Goal: Task Accomplishment & Management: Manage account settings

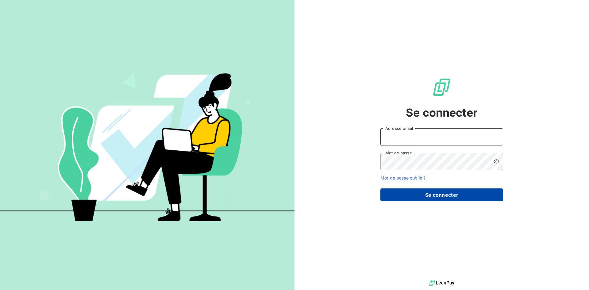
type input "[EMAIL_ADDRESS][DOMAIN_NAME]"
click at [424, 197] on button "Se connecter" at bounding box center [442, 194] width 123 height 13
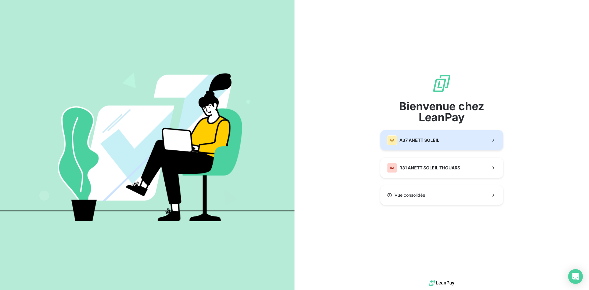
click at [419, 138] on span "A37 ANETT SOLEIL" at bounding box center [420, 140] width 40 height 6
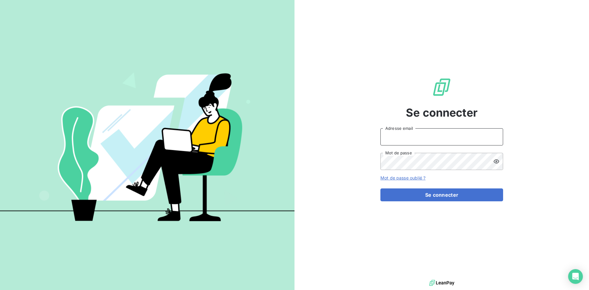
type input "[EMAIL_ADDRESS][DOMAIN_NAME]"
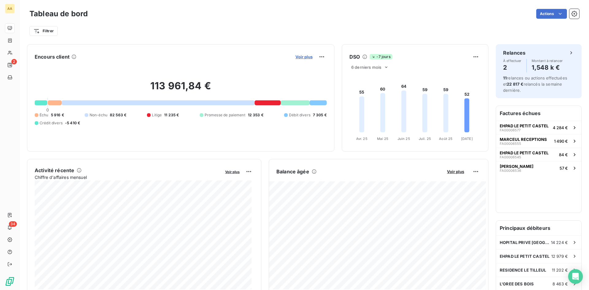
click at [298, 58] on span "Voir plus" at bounding box center [304, 56] width 17 height 5
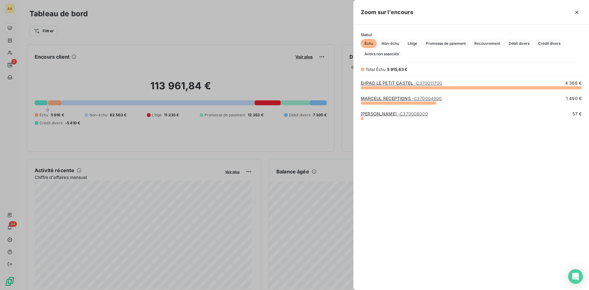
scroll to position [198, 231]
click at [443, 43] on span "Promesse de paiement" at bounding box center [445, 43] width 47 height 9
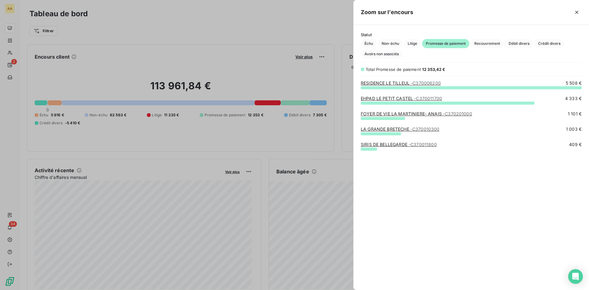
click at [388, 144] on link "SIRIS DE BELLEGARDE - C370011800" at bounding box center [399, 144] width 76 height 5
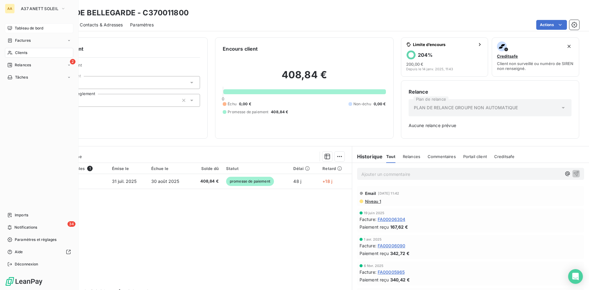
click at [33, 29] on span "Tableau de bord" at bounding box center [29, 28] width 29 height 6
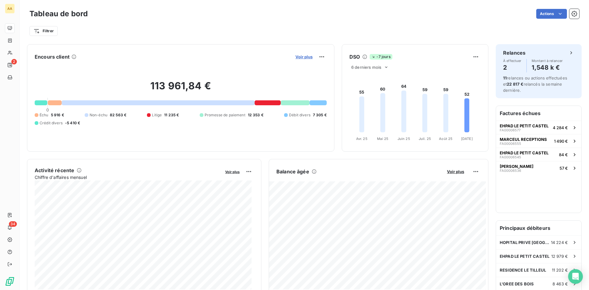
click at [302, 57] on span "Voir plus" at bounding box center [304, 56] width 17 height 5
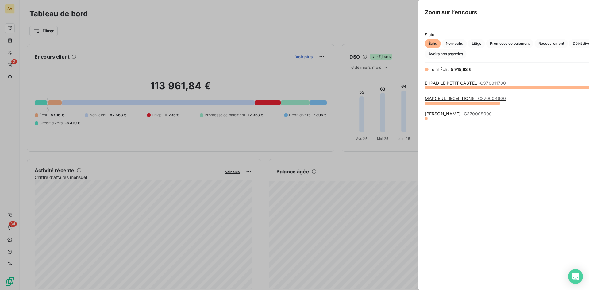
scroll to position [285, 231]
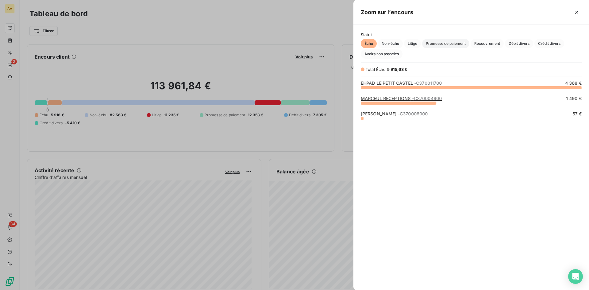
click at [452, 44] on span "Promesse de paiement" at bounding box center [445, 43] width 47 height 9
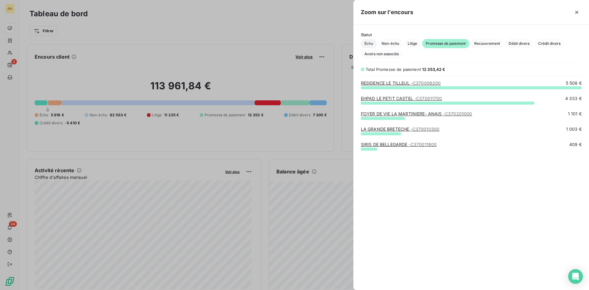
click at [369, 46] on span "Échu" at bounding box center [369, 43] width 16 height 9
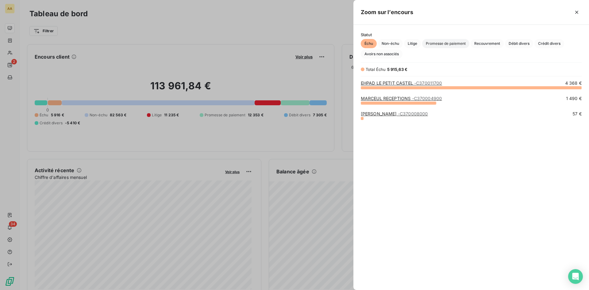
click at [450, 44] on span "Promesse de paiement" at bounding box center [445, 43] width 47 height 9
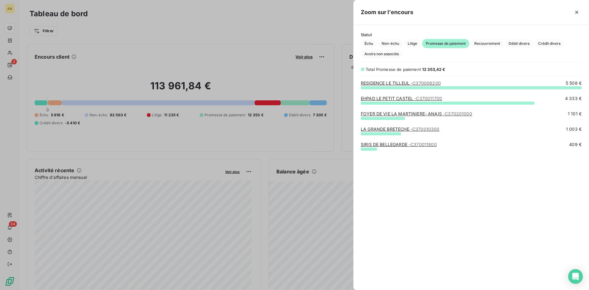
scroll to position [198, 231]
click at [402, 114] on link "FOYER DE VIE LA MARTINIERE- ANAIS - C370201000" at bounding box center [416, 113] width 111 height 5
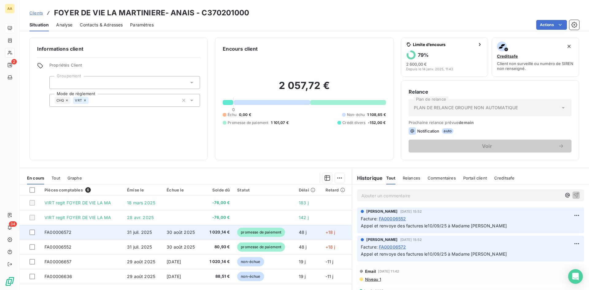
click at [257, 231] on span "promesse de paiement" at bounding box center [261, 232] width 48 height 9
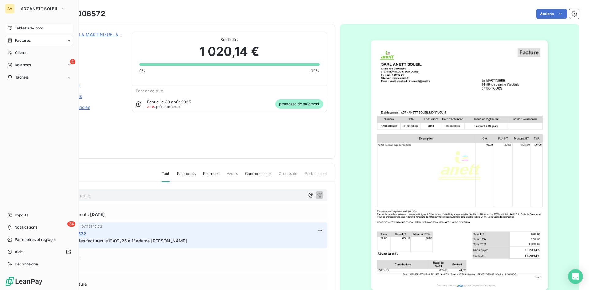
click at [27, 27] on span "Tableau de bord" at bounding box center [29, 28] width 29 height 6
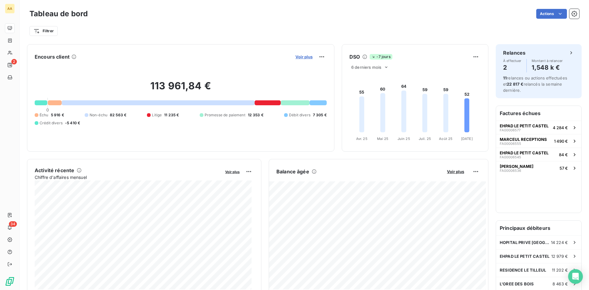
click at [301, 56] on span "Voir plus" at bounding box center [304, 56] width 17 height 5
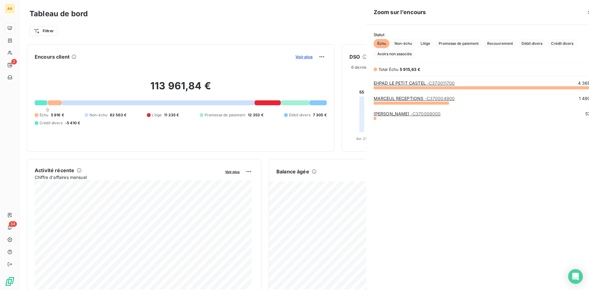
scroll to position [285, 231]
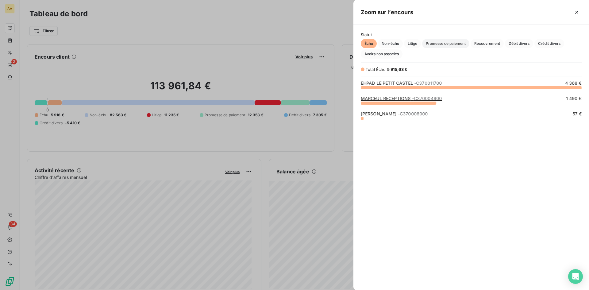
click at [457, 45] on span "Promesse de paiement" at bounding box center [445, 43] width 47 height 9
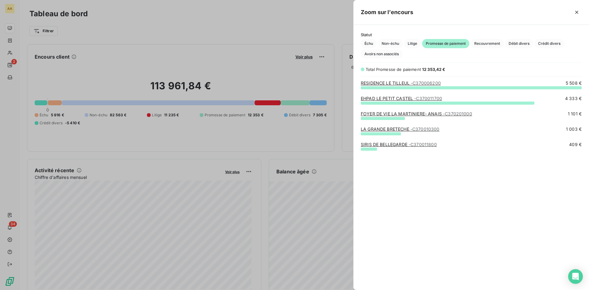
scroll to position [198, 231]
click at [392, 83] on link "RESIDENCE LE TILLEUL - C370006200" at bounding box center [401, 82] width 80 height 5
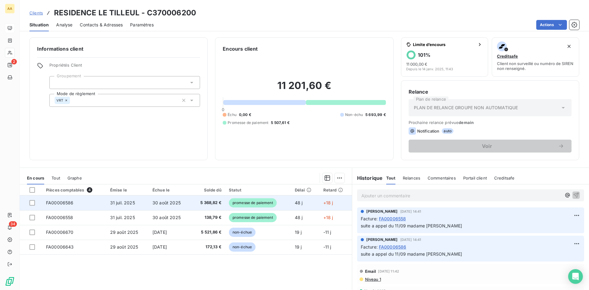
click at [247, 202] on span "promesse de paiement" at bounding box center [253, 202] width 48 height 9
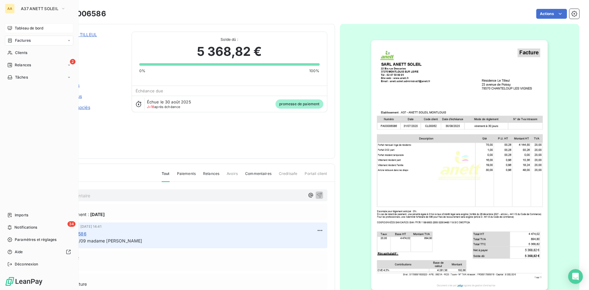
click at [33, 27] on span "Tableau de bord" at bounding box center [29, 28] width 29 height 6
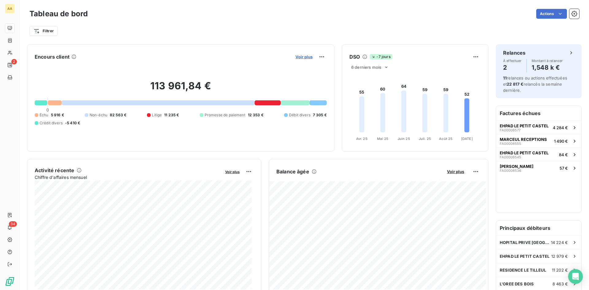
click at [302, 57] on span "Voir plus" at bounding box center [304, 56] width 17 height 5
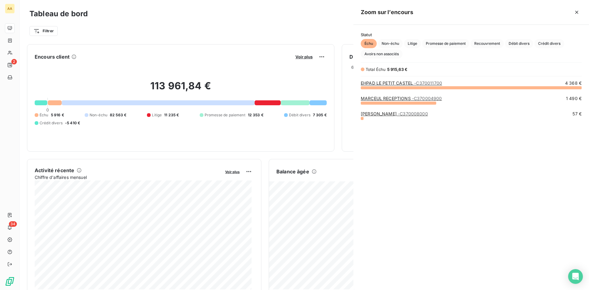
scroll to position [285, 231]
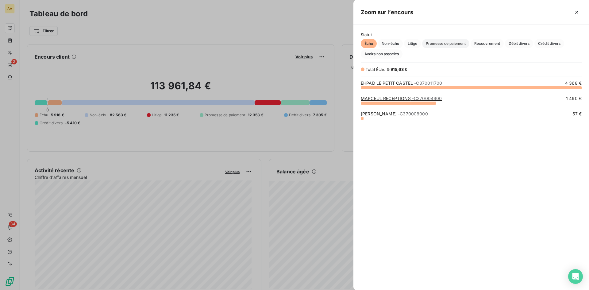
click at [452, 44] on span "Promesse de paiement" at bounding box center [445, 43] width 47 height 9
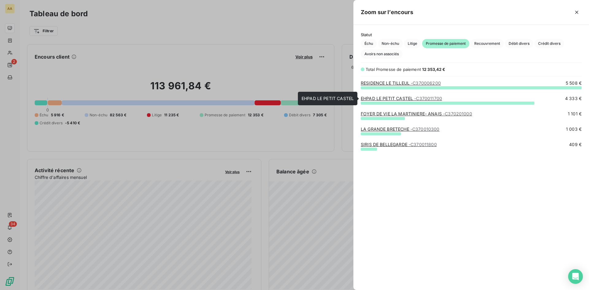
click at [391, 99] on link "EHPAD LE PETIT CASTEL - C370011700" at bounding box center [401, 98] width 81 height 5
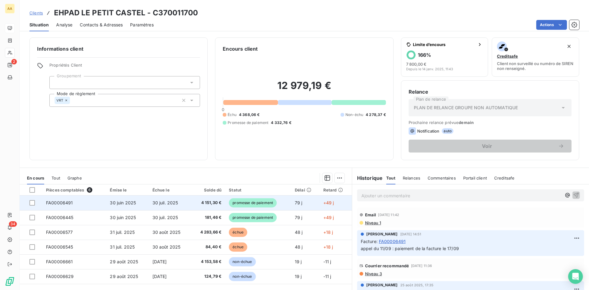
click at [250, 204] on span "promesse de paiement" at bounding box center [253, 202] width 48 height 9
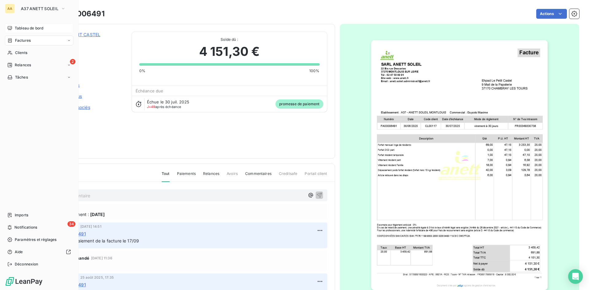
click at [22, 28] on span "Tableau de bord" at bounding box center [29, 28] width 29 height 6
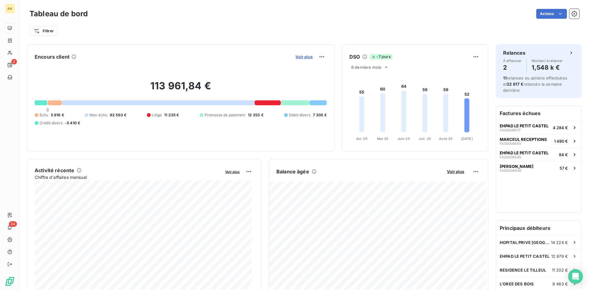
click at [305, 56] on span "Voir plus" at bounding box center [304, 56] width 17 height 5
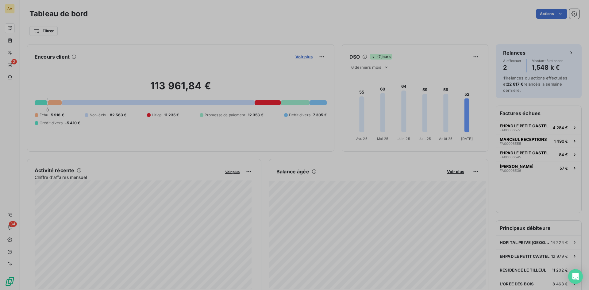
scroll to position [5, 5]
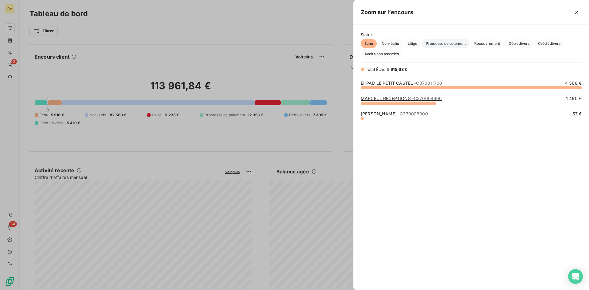
click at [447, 45] on span "Promesse de paiement" at bounding box center [445, 43] width 47 height 9
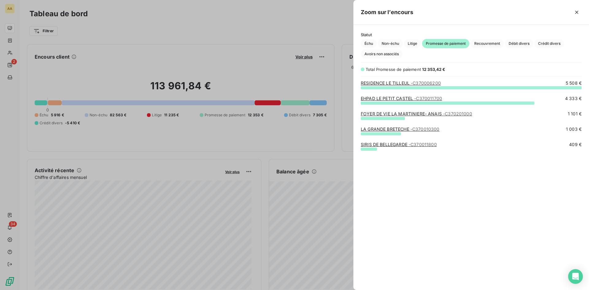
click at [400, 114] on link "FOYER DE VIE LA MARTINIERE- ANAIS - C370201000" at bounding box center [416, 113] width 111 height 5
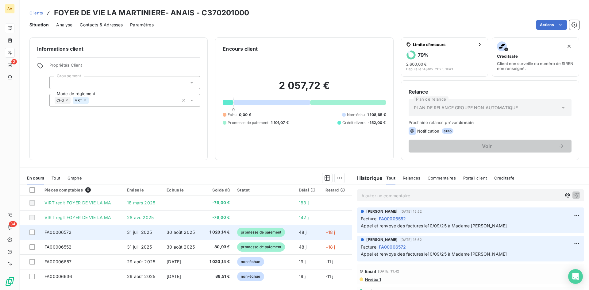
click at [263, 230] on span "promesse de paiement" at bounding box center [261, 232] width 48 height 9
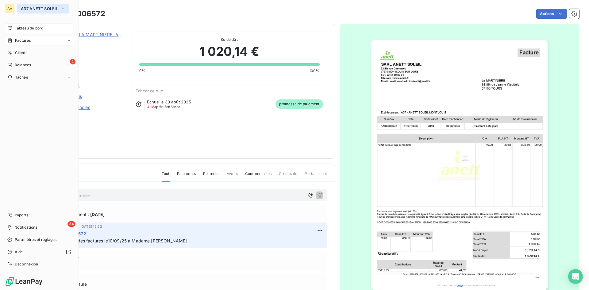
click at [37, 8] on span "A37 ANETT SOLEIL" at bounding box center [39, 8] width 37 height 5
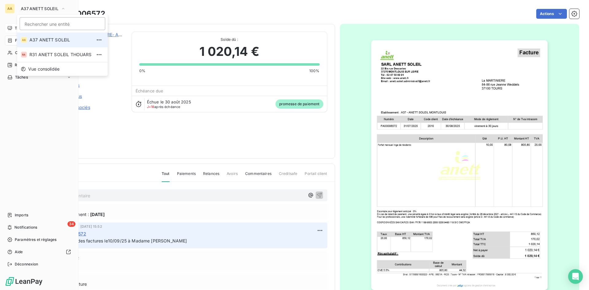
click at [13, 29] on div "Tableau de bord" at bounding box center [39, 28] width 68 height 10
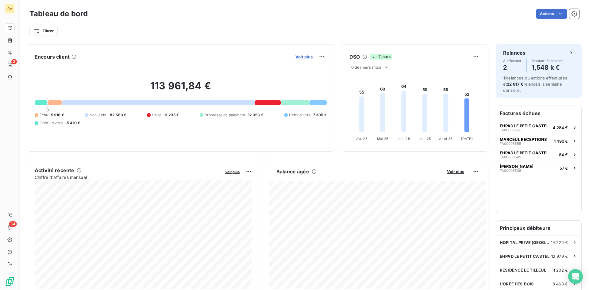
click at [296, 56] on span "Voir plus" at bounding box center [304, 56] width 17 height 5
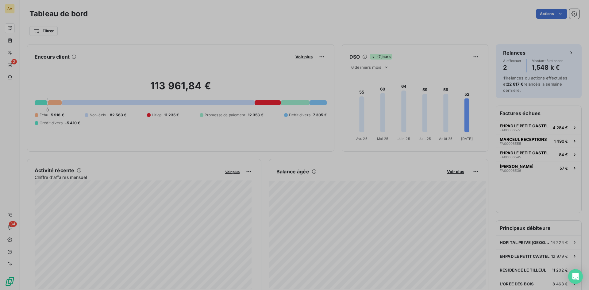
scroll to position [285, 231]
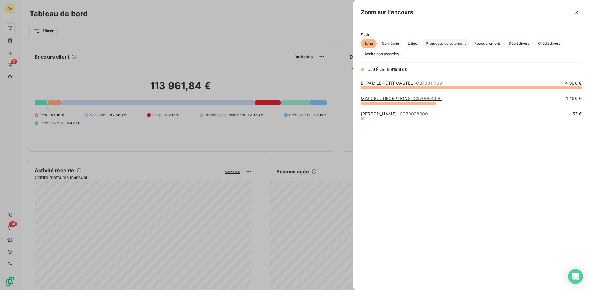
click at [436, 43] on span "Promesse de paiement" at bounding box center [445, 43] width 47 height 9
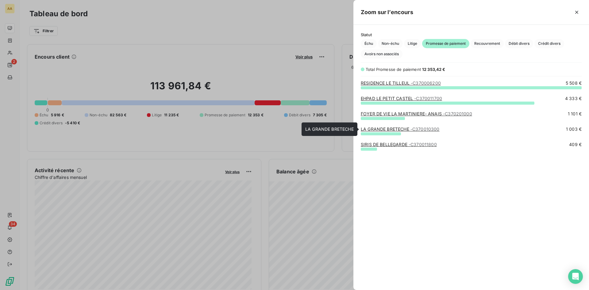
click at [391, 129] on link "LA GRANDE BRETECHE - C370010300" at bounding box center [400, 128] width 79 height 5
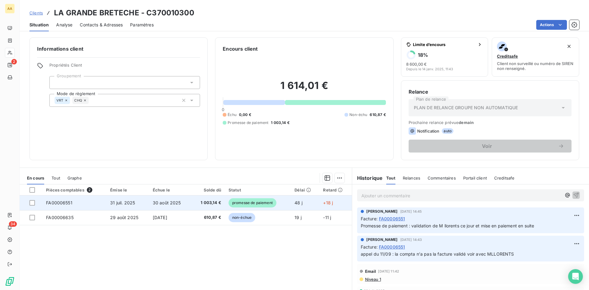
click at [258, 206] on span "promesse de paiement" at bounding box center [253, 202] width 48 height 9
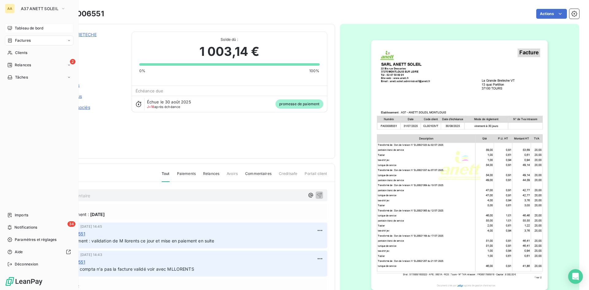
click at [25, 30] on span "Tableau de bord" at bounding box center [29, 28] width 29 height 6
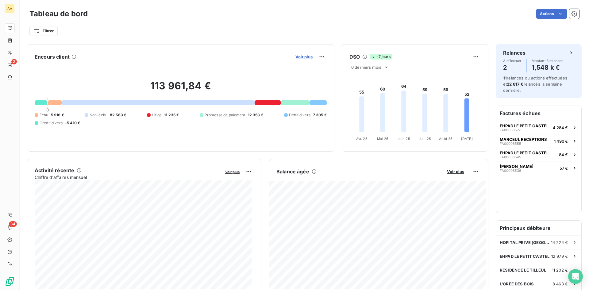
click at [304, 57] on span "Voir plus" at bounding box center [304, 56] width 17 height 5
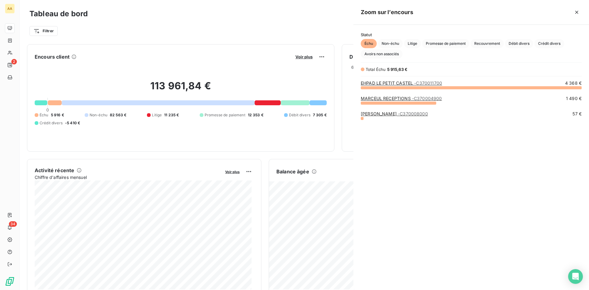
scroll to position [285, 231]
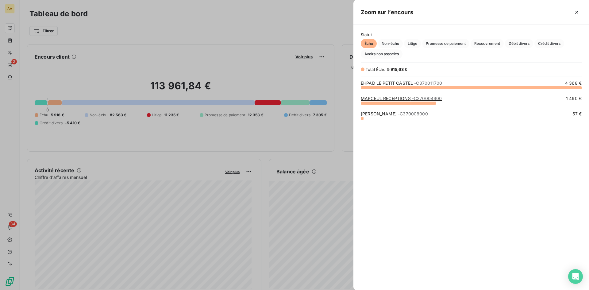
click at [407, 85] on link "EHPAD LE PETIT CASTEL - C370011700" at bounding box center [401, 82] width 81 height 5
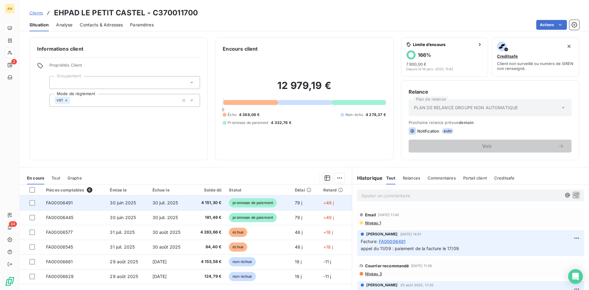
click at [254, 204] on span "promesse de paiement" at bounding box center [253, 202] width 48 height 9
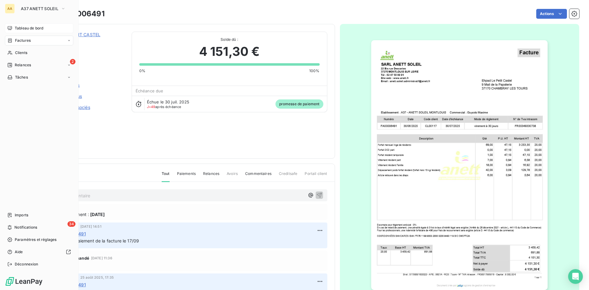
click at [28, 28] on span "Tableau de bord" at bounding box center [29, 28] width 29 height 6
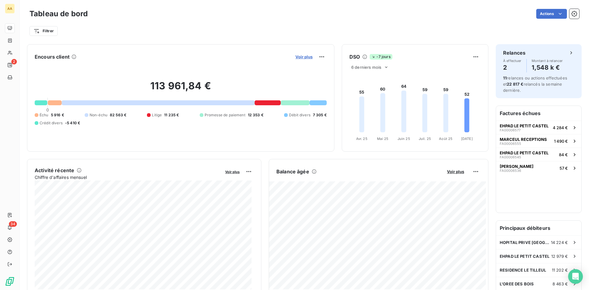
click at [303, 57] on span "Voir plus" at bounding box center [304, 56] width 17 height 5
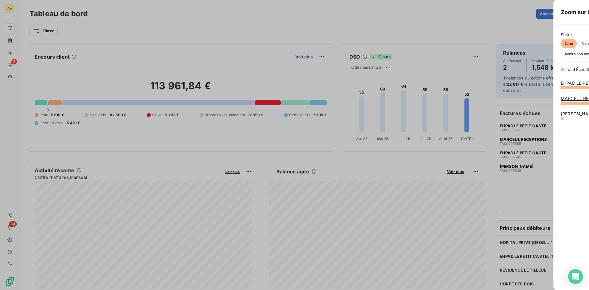
scroll to position [198, 231]
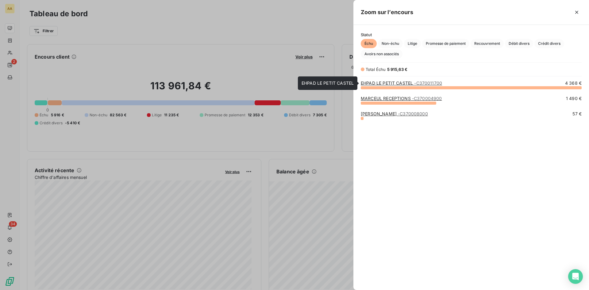
click at [388, 84] on link "EHPAD LE PETIT CASTEL - C370011700" at bounding box center [401, 82] width 81 height 5
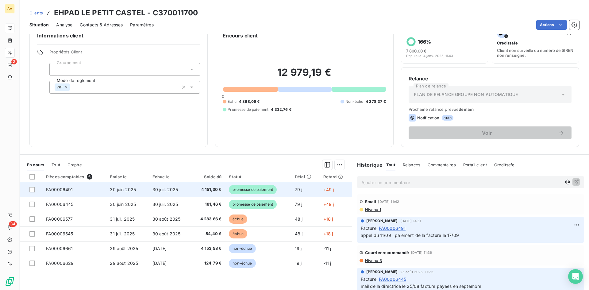
scroll to position [31, 0]
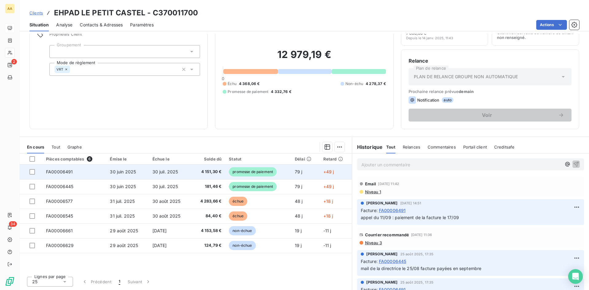
click at [257, 171] on span "promesse de paiement" at bounding box center [253, 171] width 48 height 9
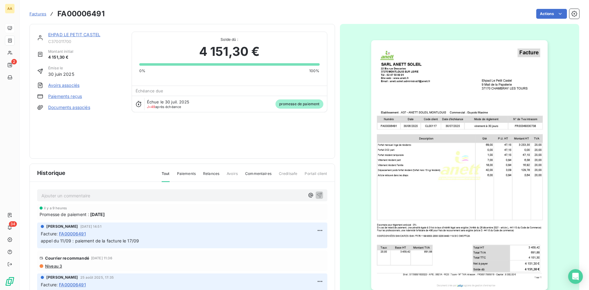
click at [105, 214] on span "[DATE]" at bounding box center [97, 214] width 14 height 6
click at [65, 34] on link "EHPAD LE PETIT CASTEL" at bounding box center [74, 34] width 52 height 5
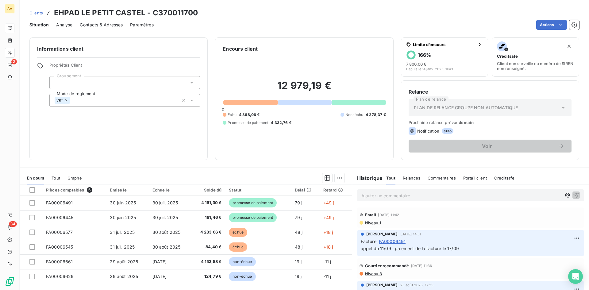
click at [96, 24] on span "Contacts & Adresses" at bounding box center [101, 25] width 43 height 6
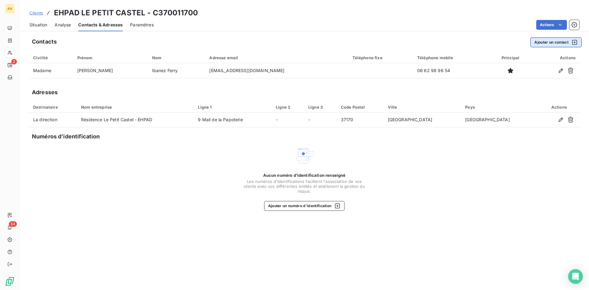
click at [574, 43] on icon "button" at bounding box center [575, 42] width 6 height 6
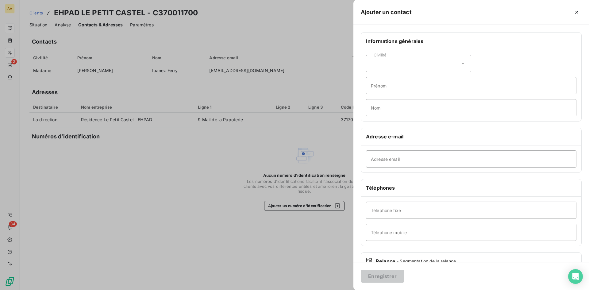
click at [461, 64] on icon at bounding box center [463, 63] width 6 height 6
click at [372, 79] on input "radio" at bounding box center [373, 79] width 6 height 6
click at [374, 86] on input "Prénom" at bounding box center [471, 85] width 211 height 17
type input "[PERSON_NAME]"
drag, startPoint x: 378, startPoint y: 109, endPoint x: 363, endPoint y: 120, distance: 18.4
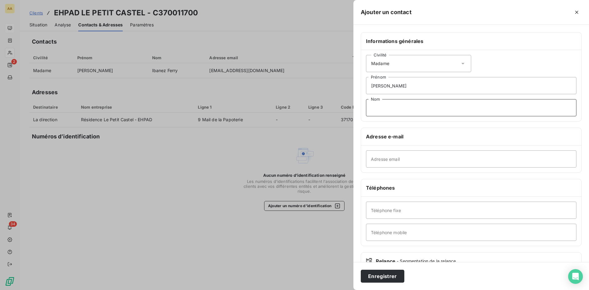
click at [378, 109] on input "Nom" at bounding box center [471, 107] width 211 height 17
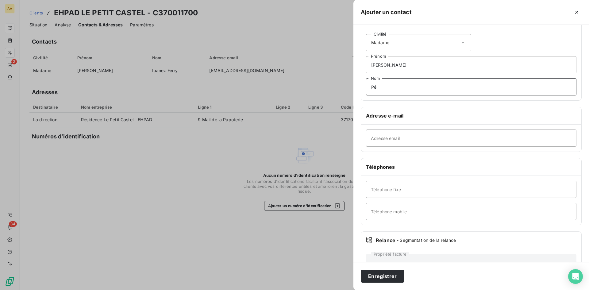
scroll to position [43, 0]
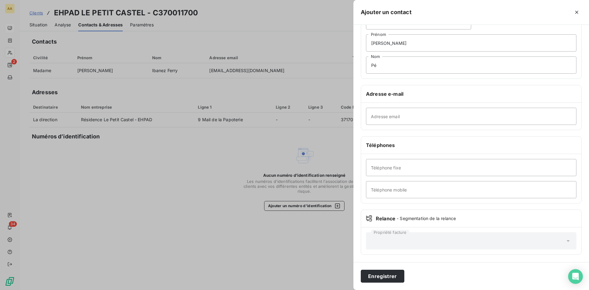
click at [567, 240] on icon at bounding box center [568, 241] width 3 height 2
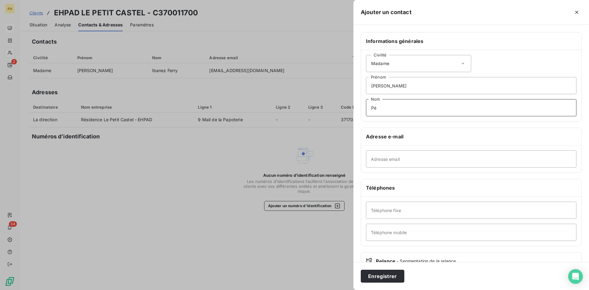
click at [392, 111] on input "Pé" at bounding box center [471, 107] width 211 height 17
type input "Périgault"
click at [406, 158] on input "Adresse email" at bounding box center [471, 158] width 211 height 17
paste input "[EMAIL_ADDRESS][DOMAIN_NAME]"
type input "[EMAIL_ADDRESS][DOMAIN_NAME]"
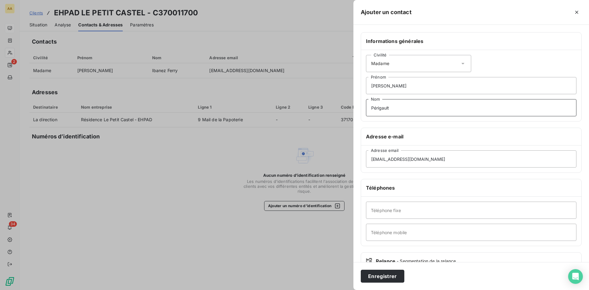
click at [378, 107] on input "Périgault" at bounding box center [471, 107] width 211 height 17
type input "Pérrigault"
click at [392, 211] on input "Téléphone fixe" at bounding box center [471, 210] width 211 height 17
type input "02 47 48 09 09"
click at [382, 278] on button "Enregistrer" at bounding box center [383, 276] width 44 height 13
